Goal: Find specific page/section

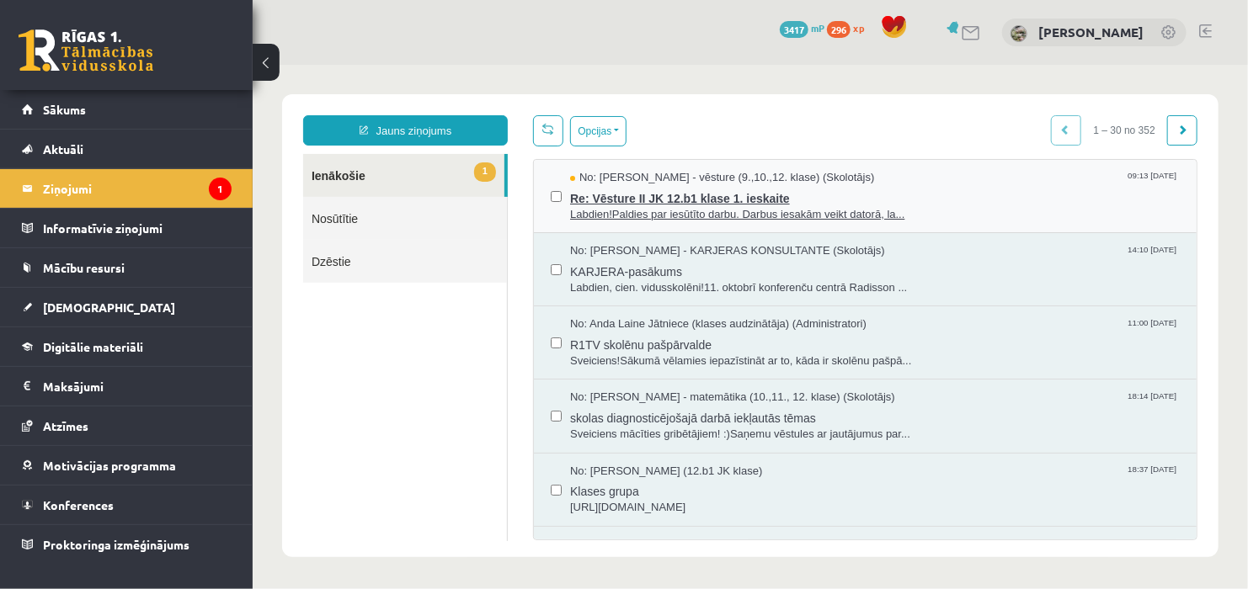
click at [749, 194] on span "Re: Vēsture II JK 12.b1 klase 1. ieskaite" at bounding box center [874, 195] width 610 height 21
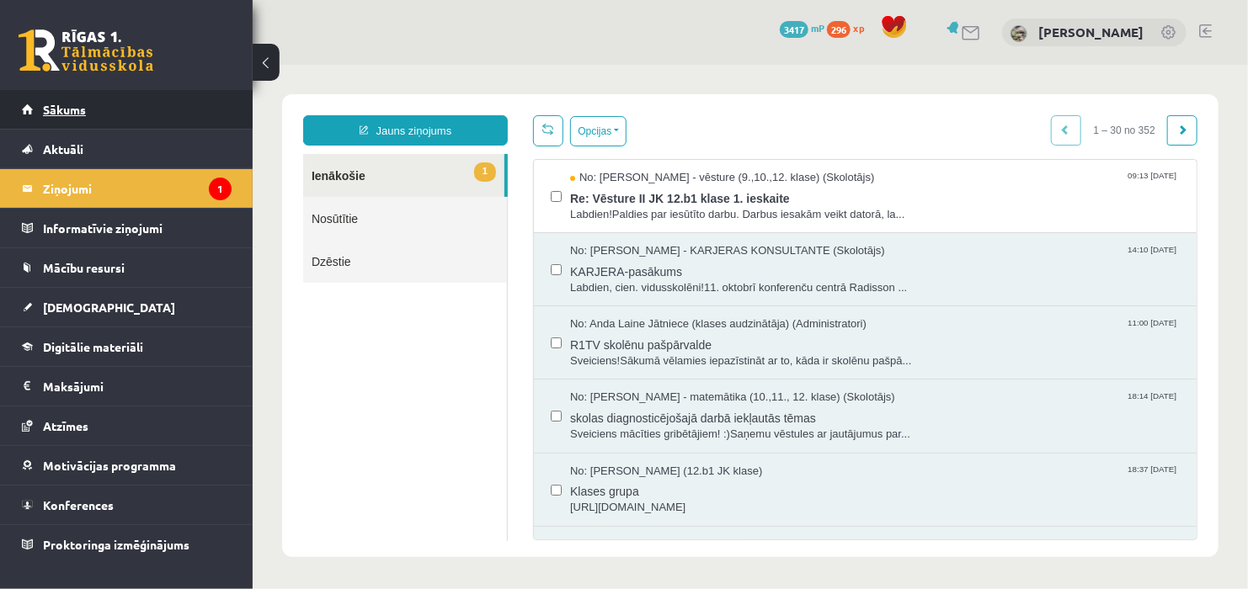
click at [150, 120] on link "Sākums" at bounding box center [127, 109] width 210 height 39
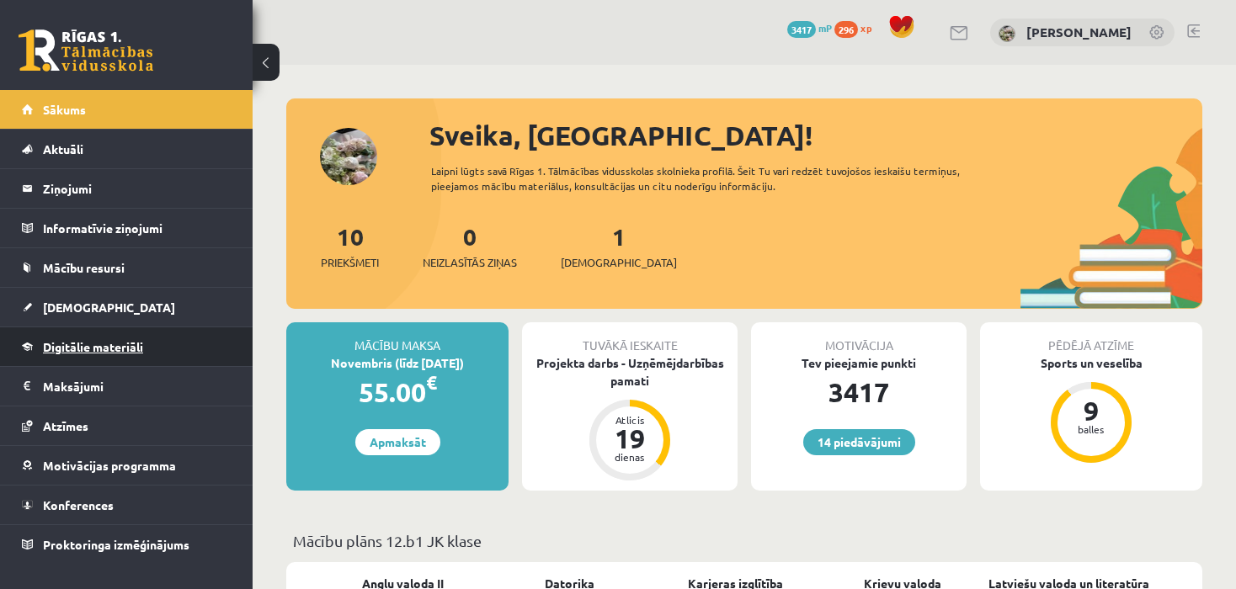
click at [117, 343] on span "Digitālie materiāli" at bounding box center [93, 346] width 100 height 15
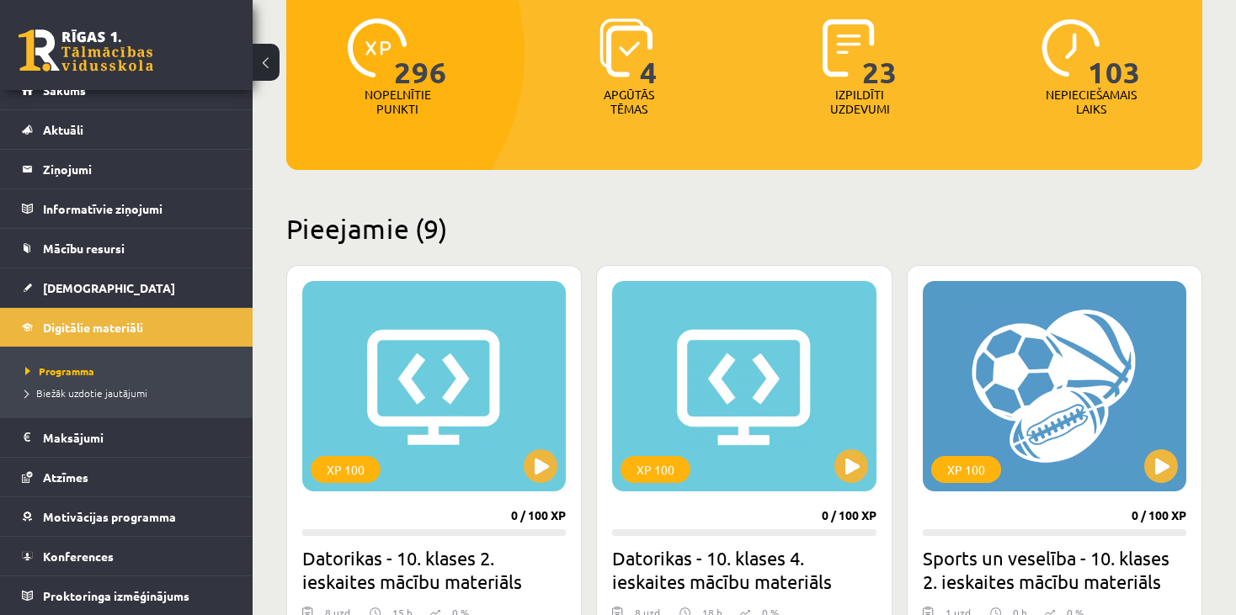
scroll to position [17, 0]
